Goal: Check status: Check status

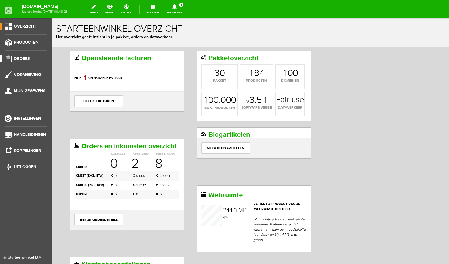
click at [29, 61] on span "Orders" at bounding box center [22, 58] width 16 height 5
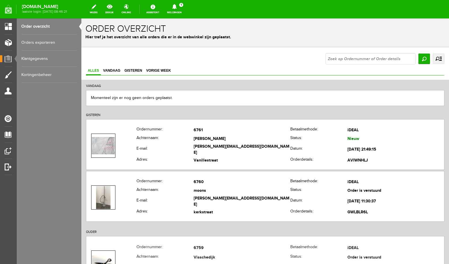
click at [360, 61] on input "text" at bounding box center [370, 59] width 90 height 12
type input "6753"
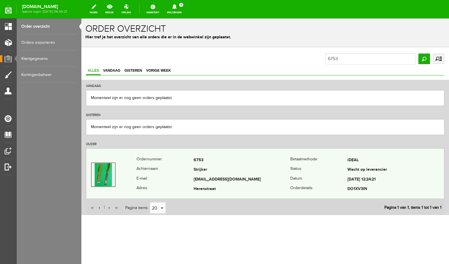
click at [195, 179] on td "[EMAIL_ADDRESS][DOMAIN_NAME]" at bounding box center [241, 180] width 97 height 10
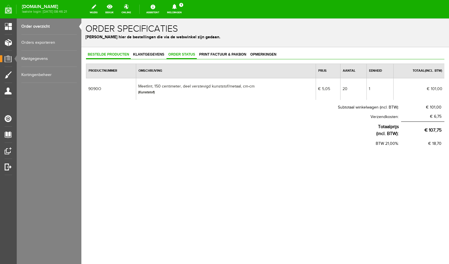
click at [183, 56] on span "Order status" at bounding box center [181, 54] width 30 height 4
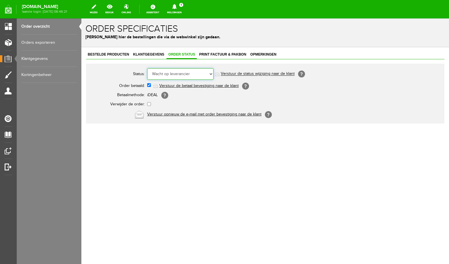
click at [147, 68] on select "Order niet afgerond Nieuw Order in behandeling Wacht op leverancier Wacht op be…" at bounding box center [180, 74] width 66 height 12
select select "5"
click option "Order is verstuurd" at bounding box center [81, 18] width 0 height 0
click at [176, 8] on icon at bounding box center [174, 6] width 5 height 5
